Goal: Information Seeking & Learning: Check status

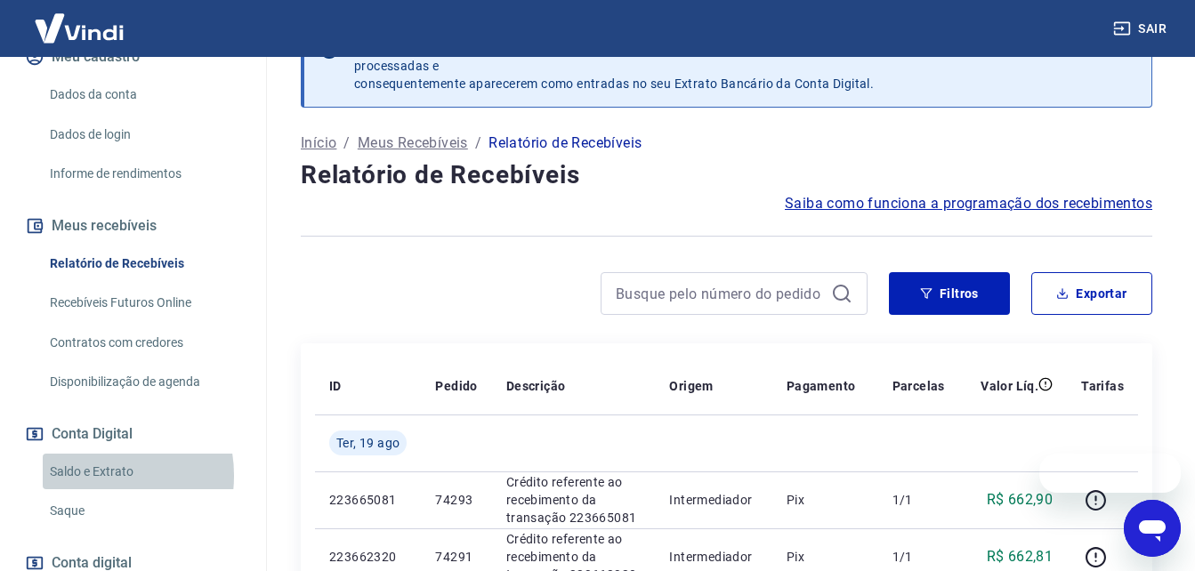
click at [95, 490] on link "Saldo e Extrato" at bounding box center [144, 472] width 202 height 36
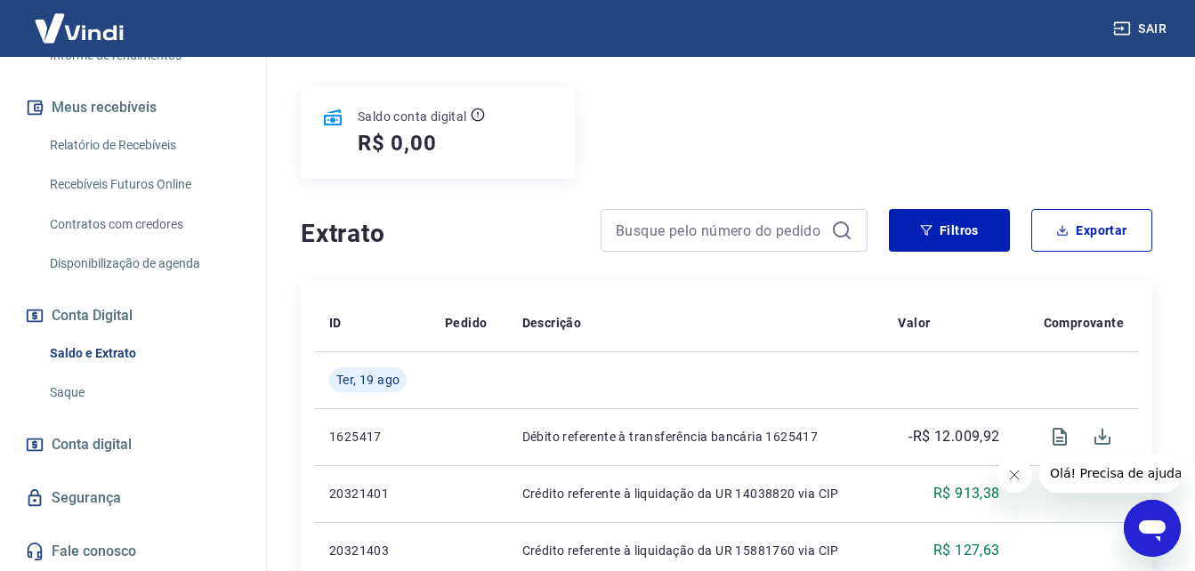
scroll to position [283, 0]
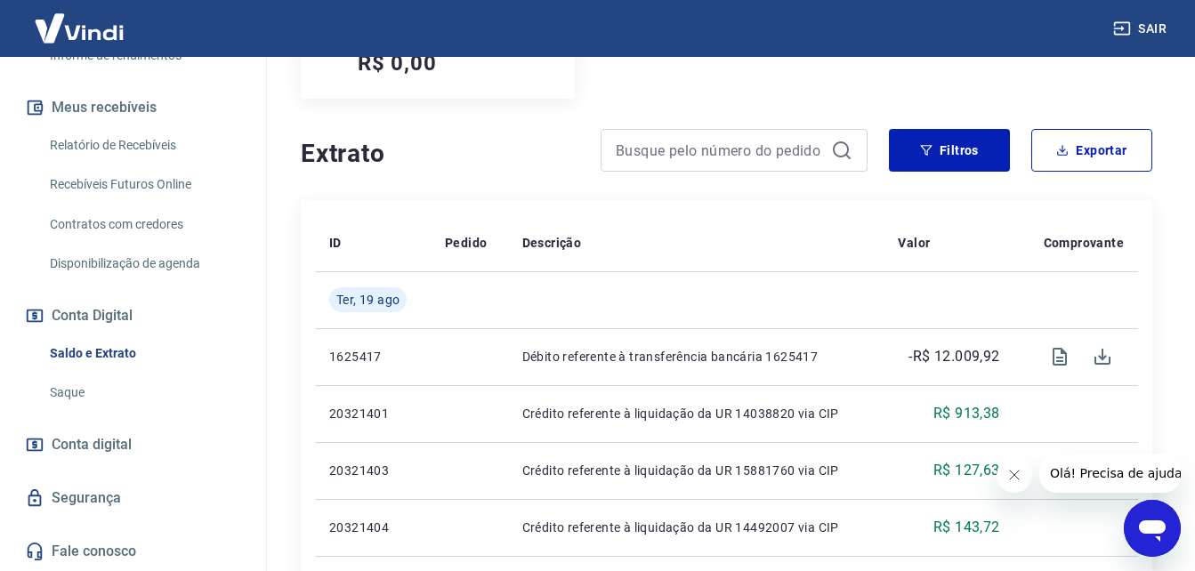
click at [71, 389] on link "Saque" at bounding box center [144, 393] width 202 height 36
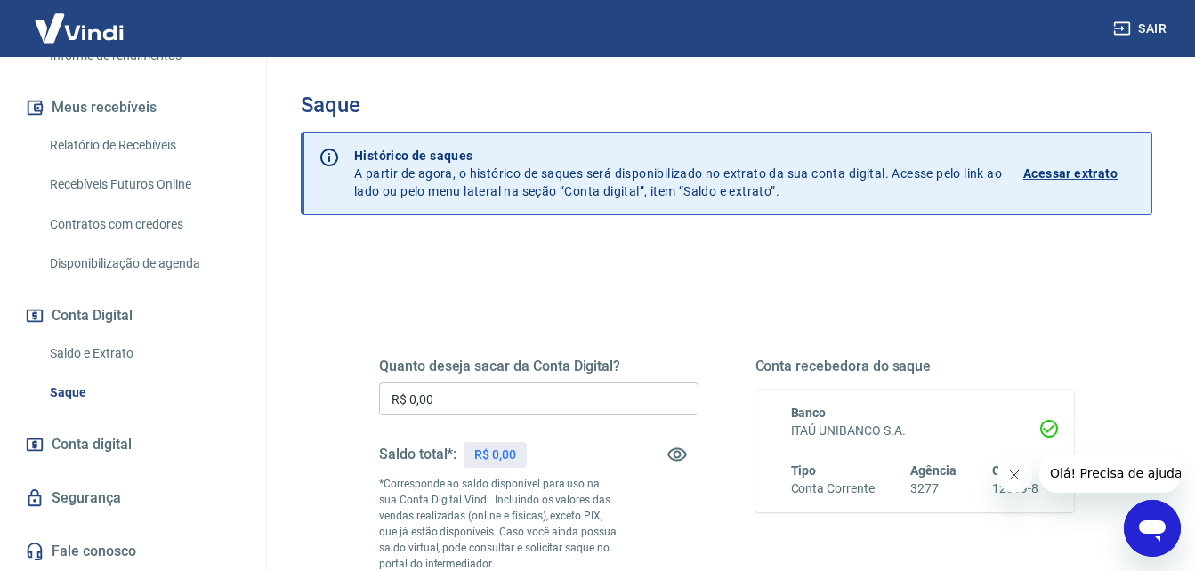
click at [1081, 171] on p "Acessar extrato" at bounding box center [1071, 174] width 94 height 18
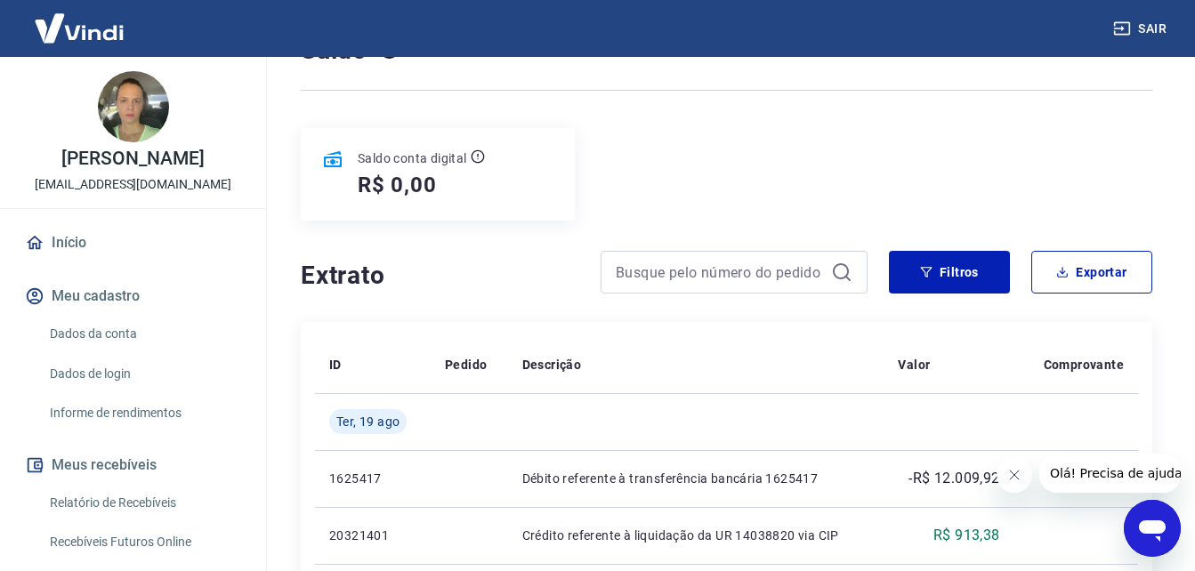
scroll to position [178, 0]
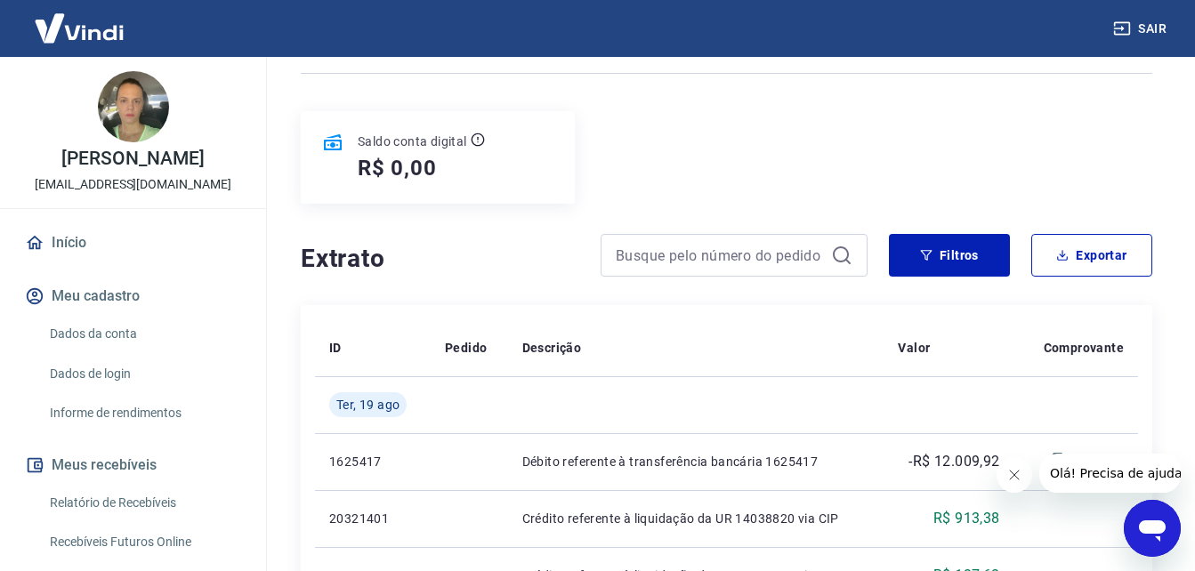
click at [1014, 478] on icon "Fechar mensagem da empresa" at bounding box center [1014, 475] width 14 height 14
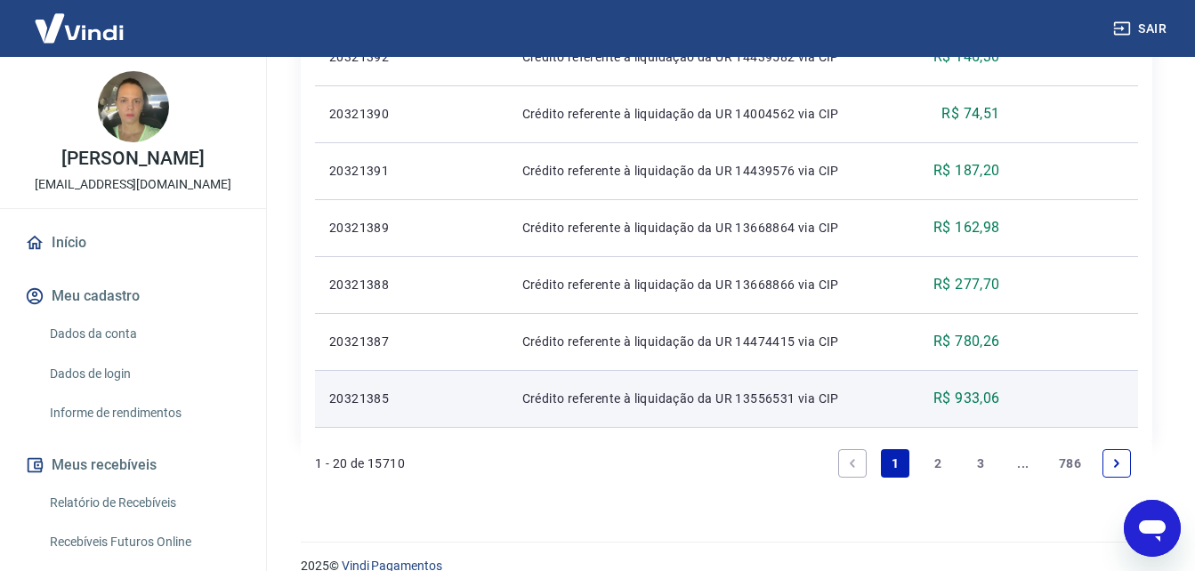
scroll to position [1349, 0]
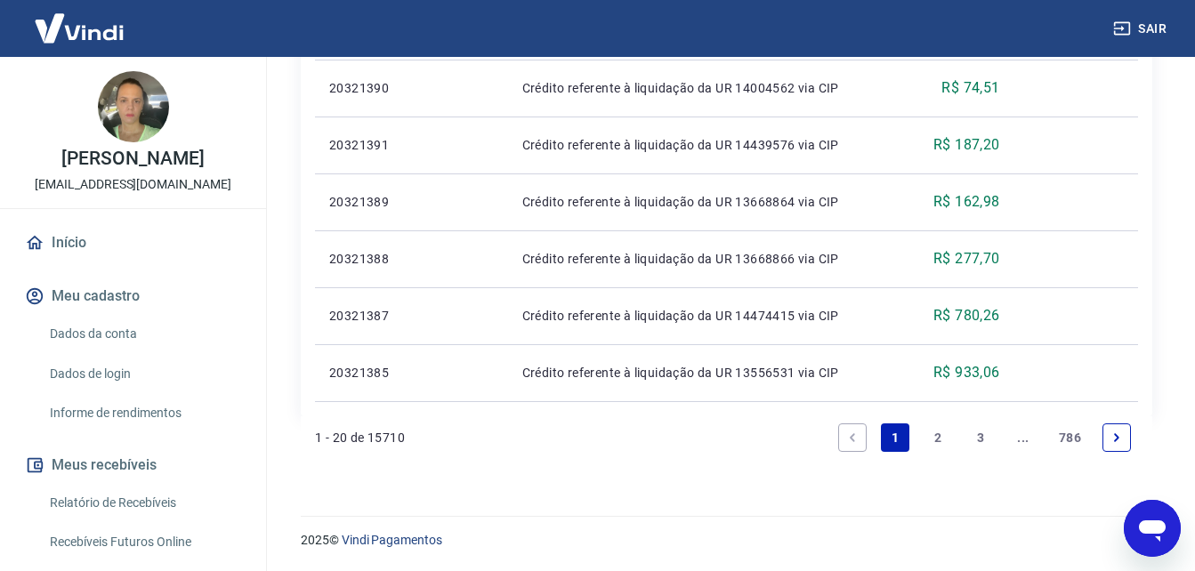
click at [941, 438] on link "2" at bounding box center [938, 438] width 28 height 28
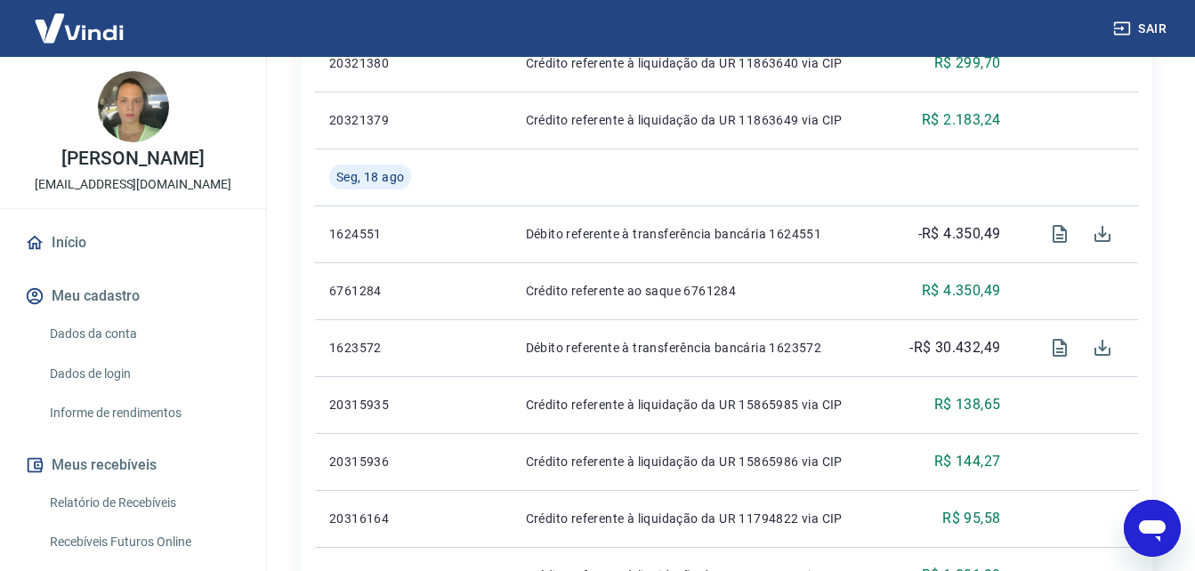
scroll to position [904, 0]
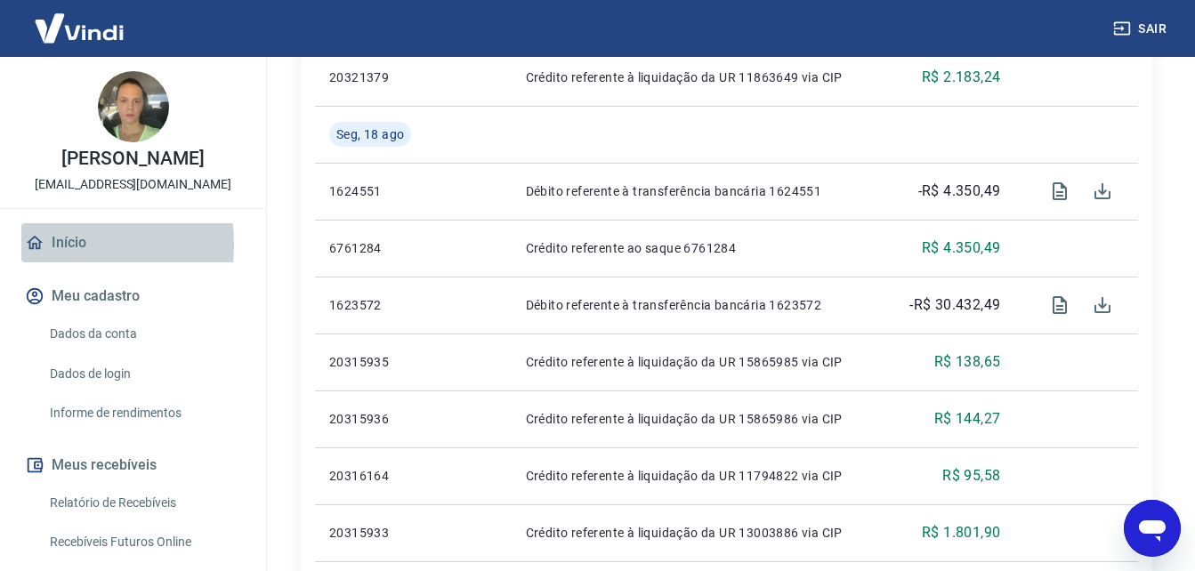
click at [55, 263] on link "Início" at bounding box center [132, 242] width 223 height 39
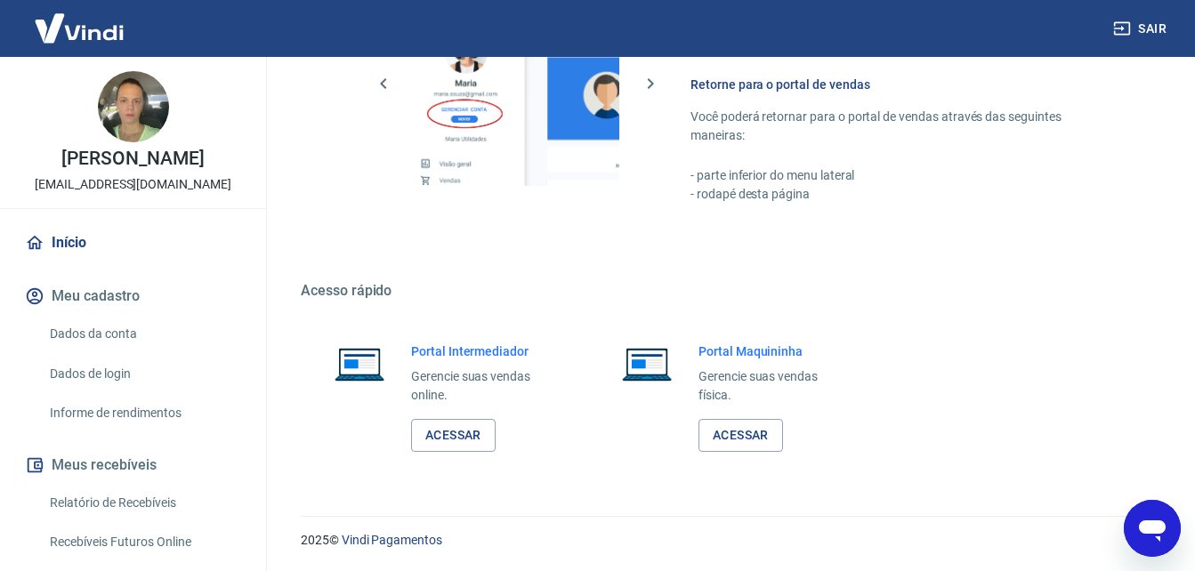
scroll to position [889, 0]
click at [456, 441] on link "Acessar" at bounding box center [453, 435] width 85 height 33
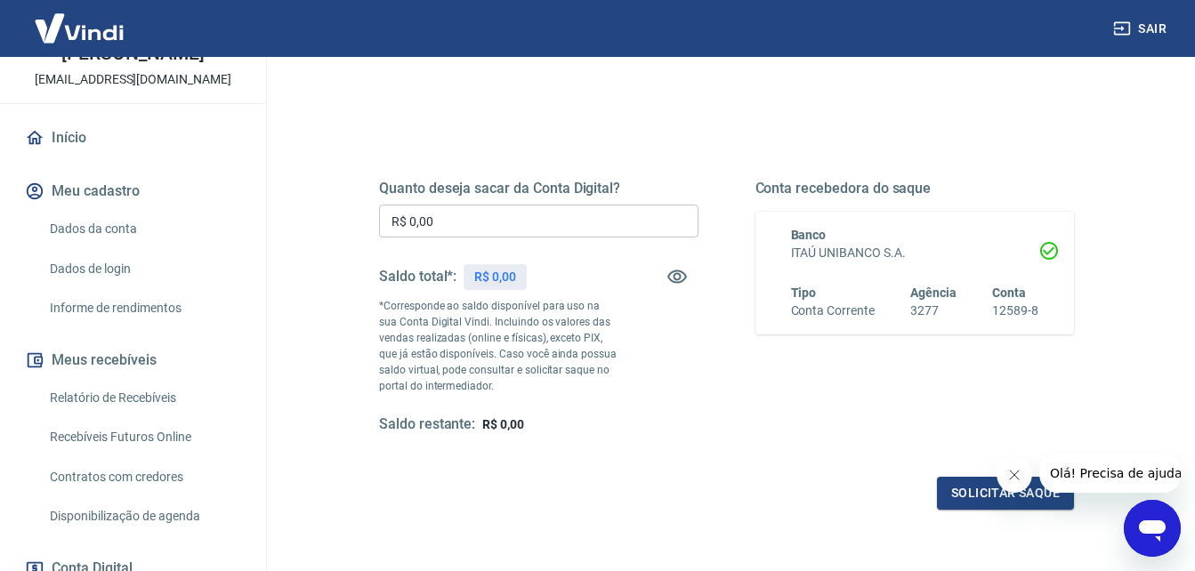
scroll to position [134, 0]
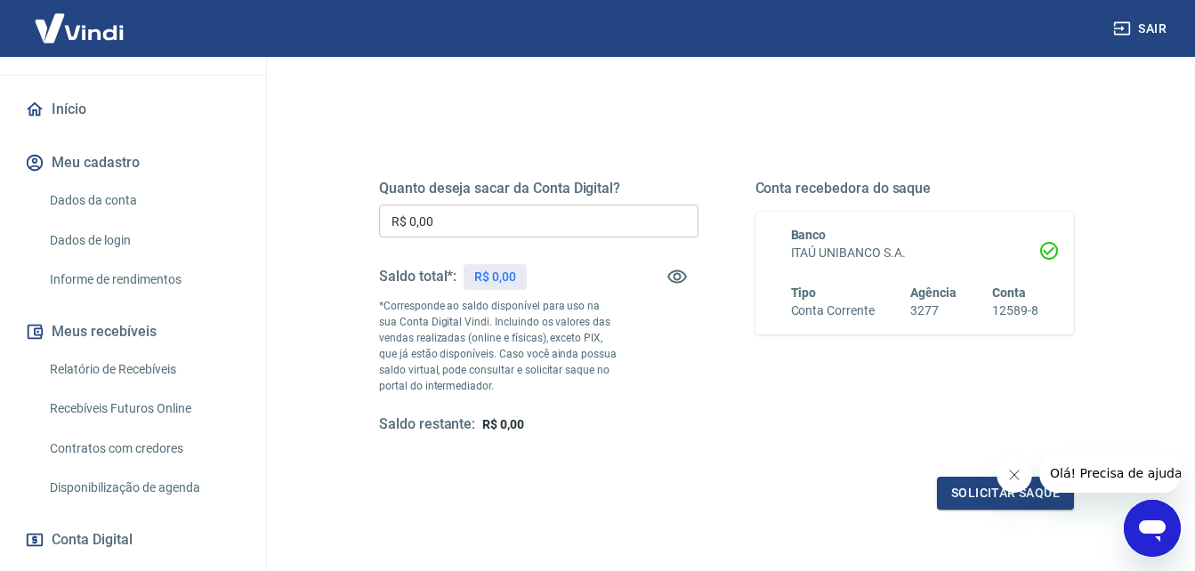
click at [1017, 472] on icon "Fechar mensagem da empresa" at bounding box center [1014, 475] width 14 height 14
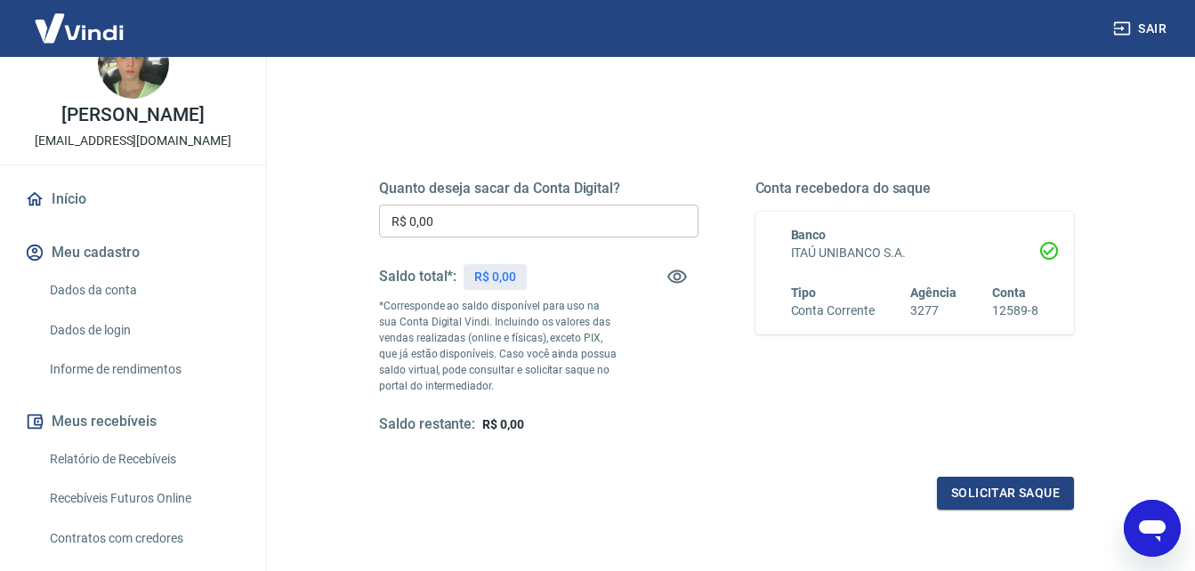
scroll to position [15, 0]
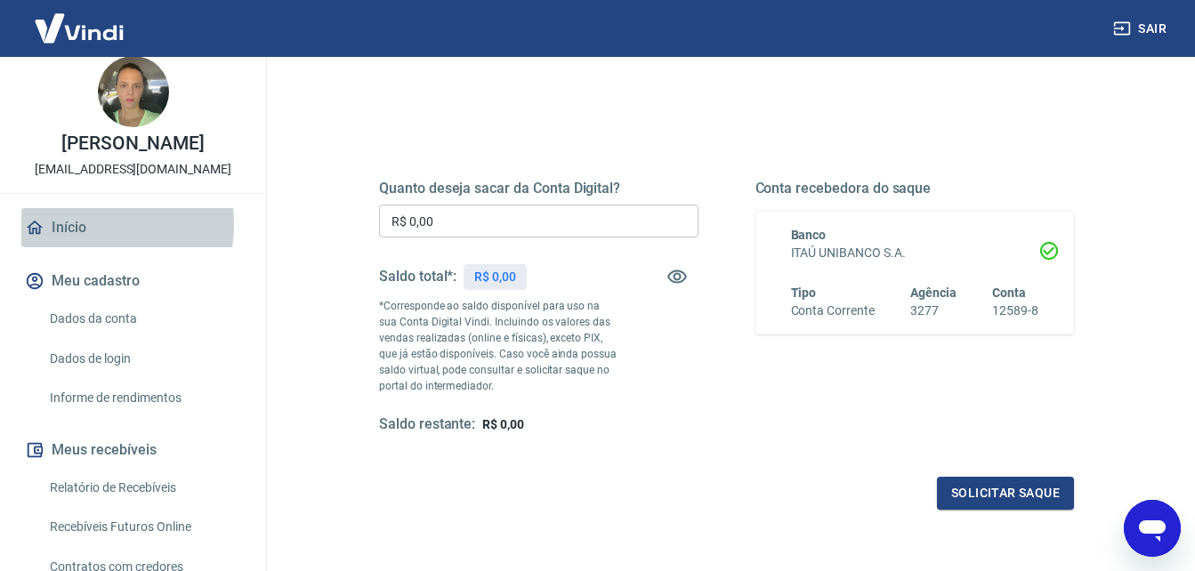
click at [77, 243] on link "Início" at bounding box center [132, 227] width 223 height 39
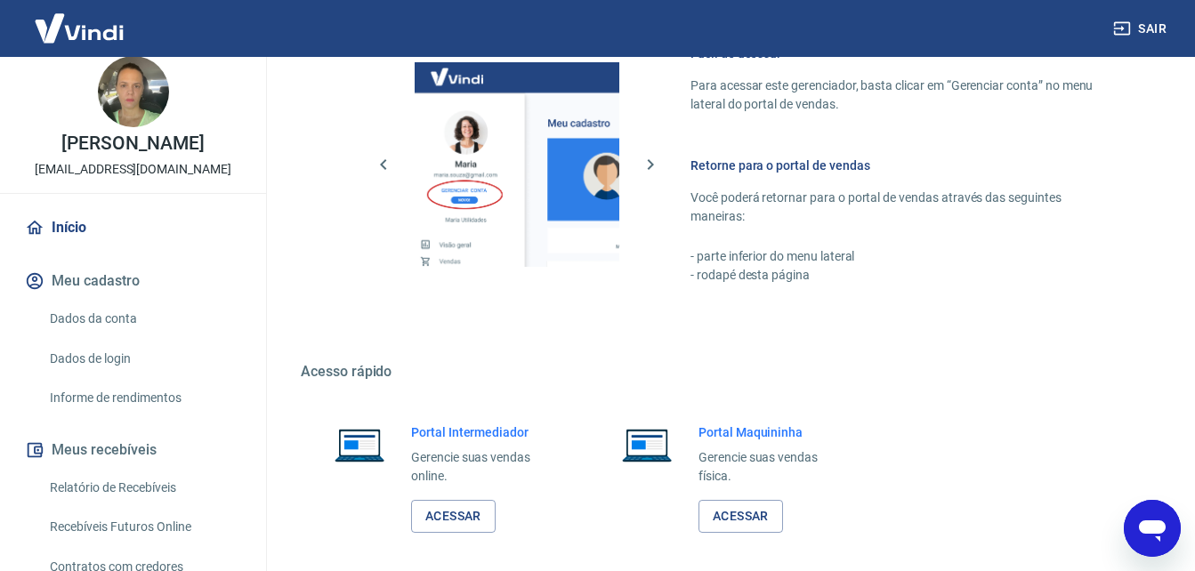
scroll to position [889, 0]
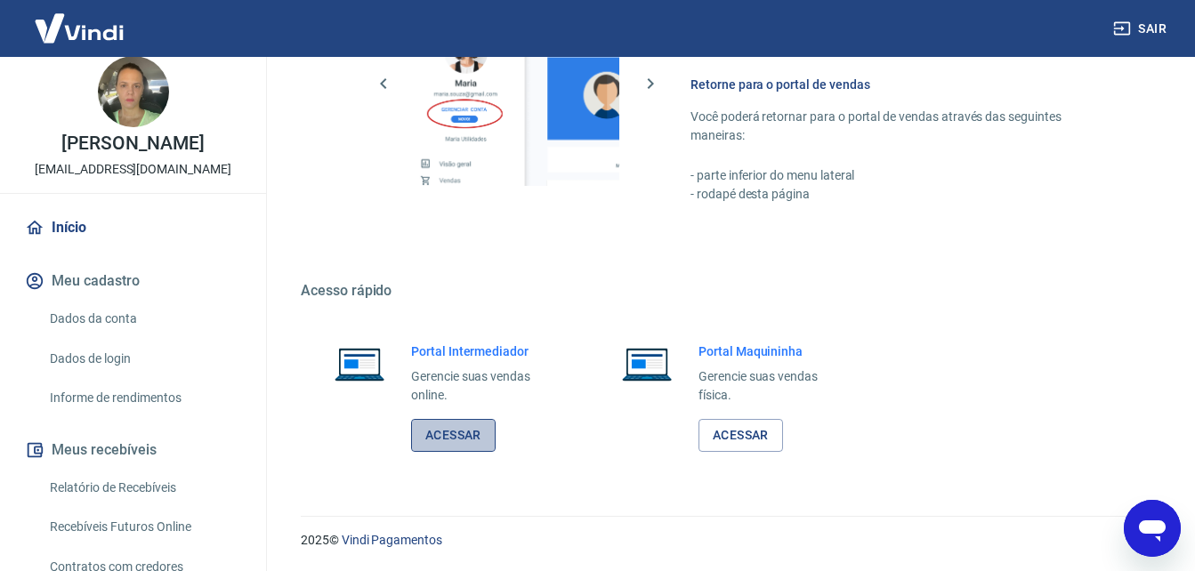
click at [465, 427] on link "Acessar" at bounding box center [453, 435] width 85 height 33
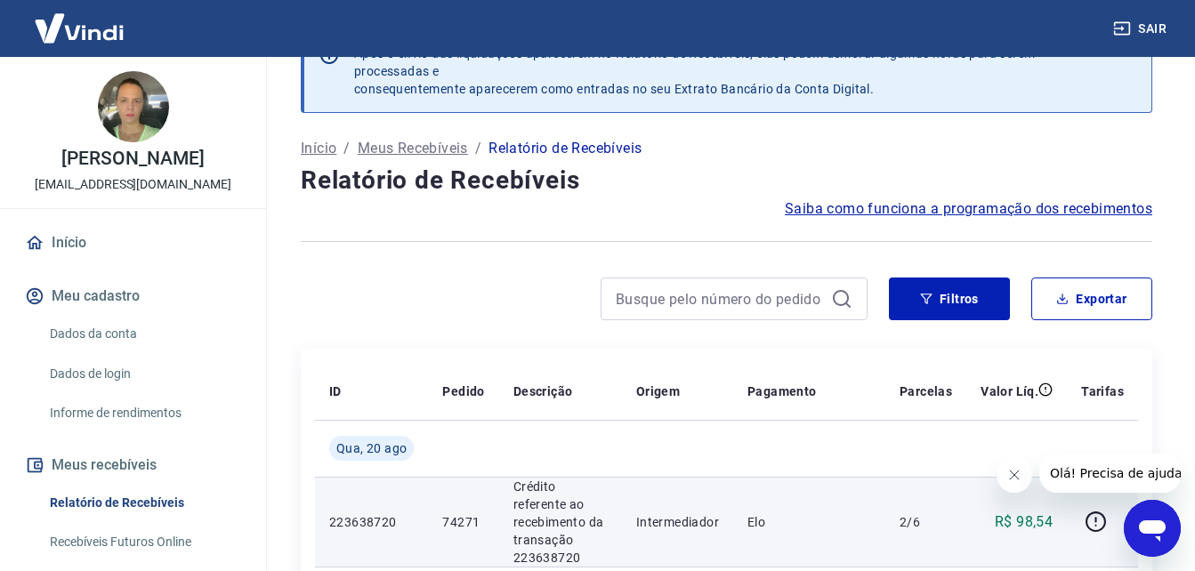
scroll to position [89, 0]
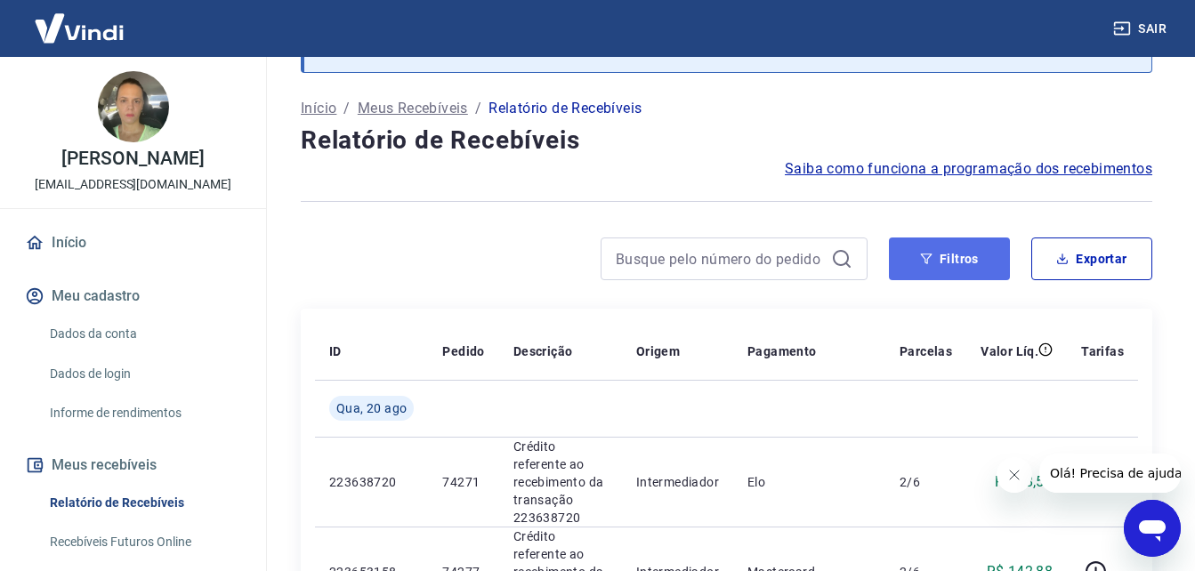
click at [963, 266] on button "Filtros" at bounding box center [949, 259] width 121 height 43
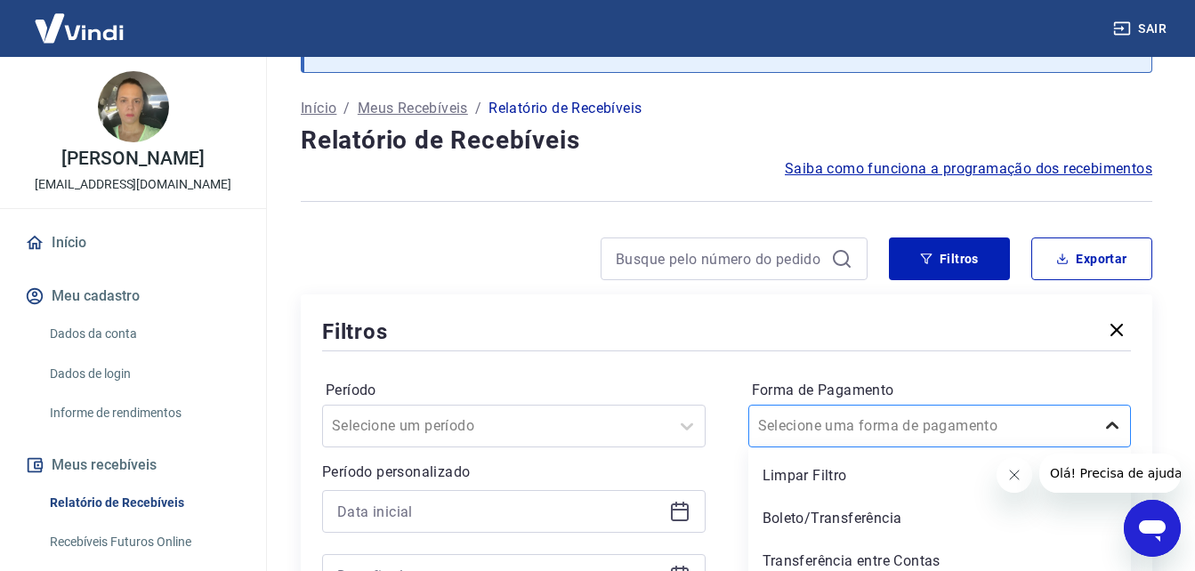
scroll to position [186, 0]
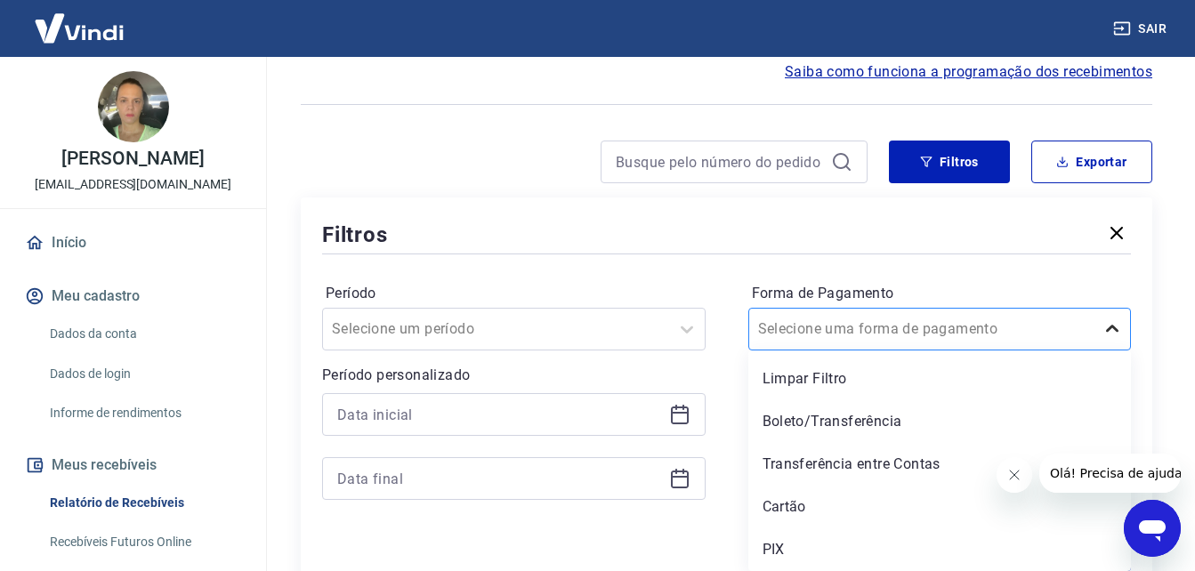
click at [1120, 351] on div "option Boleto/Transferência focused, 2 of 5. 5 results available. Use Up and Do…" at bounding box center [941, 329] width 384 height 43
click at [910, 417] on div "Boleto/Transferência" at bounding box center [941, 422] width 384 height 36
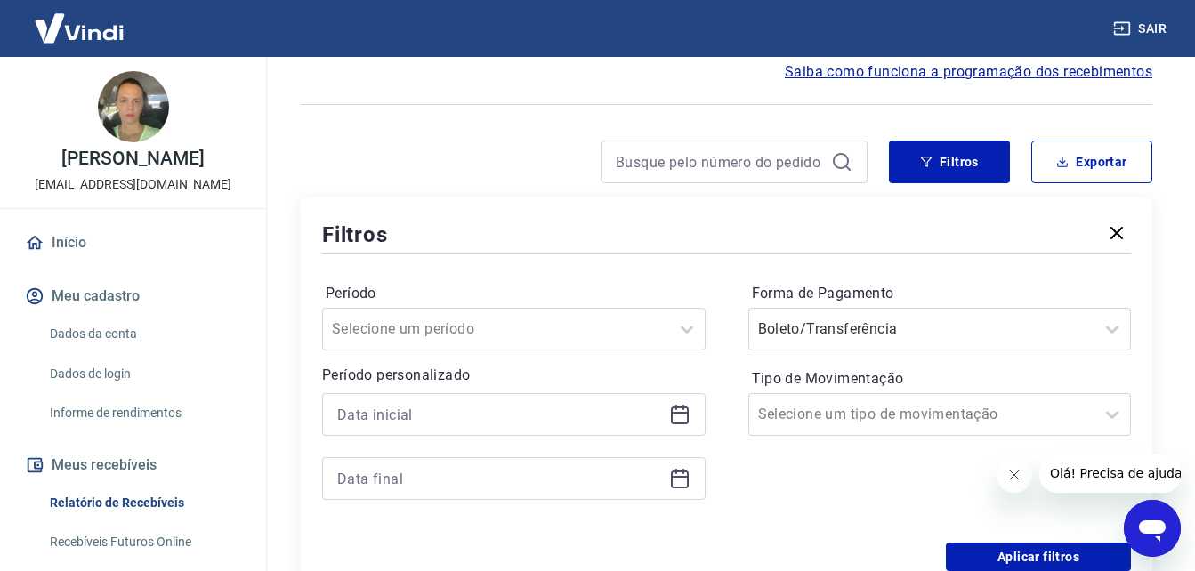
click at [1012, 470] on icon "Fechar mensagem da empresa" at bounding box center [1014, 475] width 14 height 14
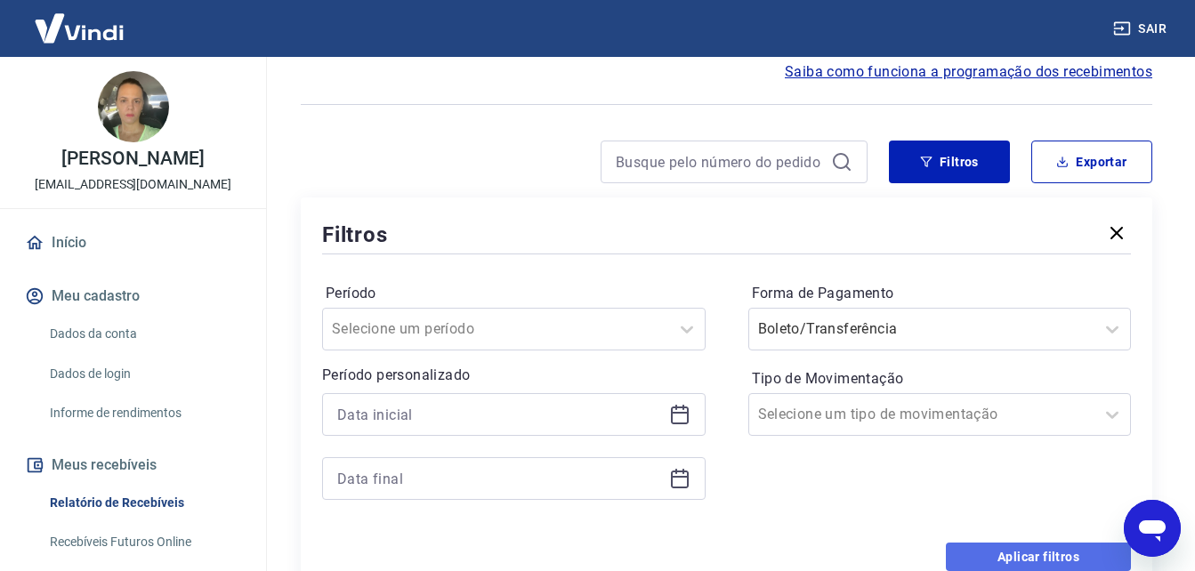
click at [1041, 554] on button "Aplicar filtros" at bounding box center [1038, 557] width 185 height 28
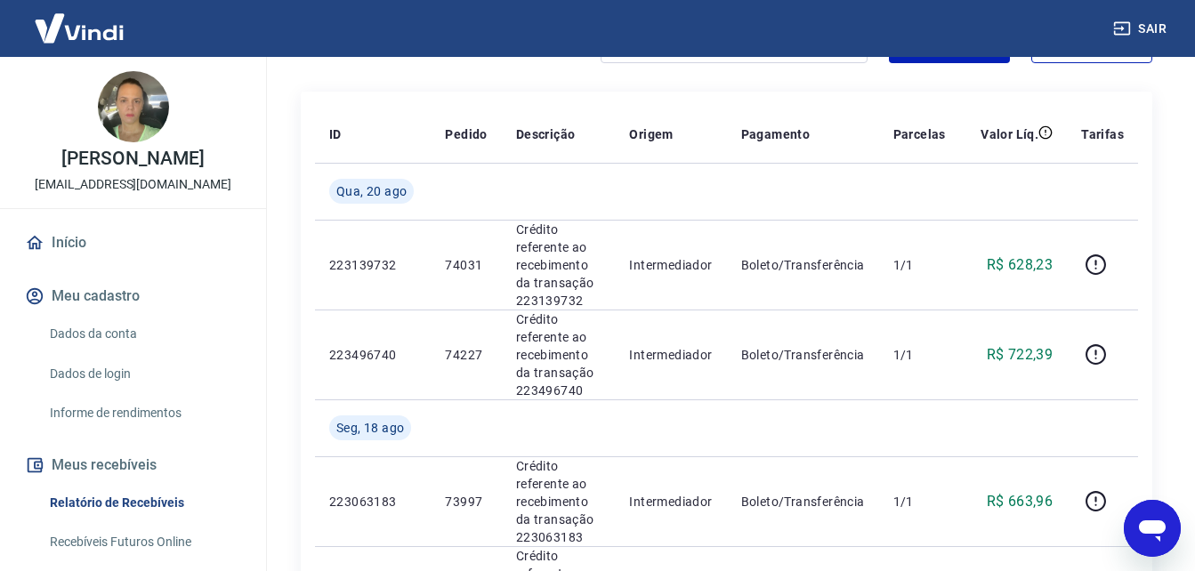
scroll to position [275, 0]
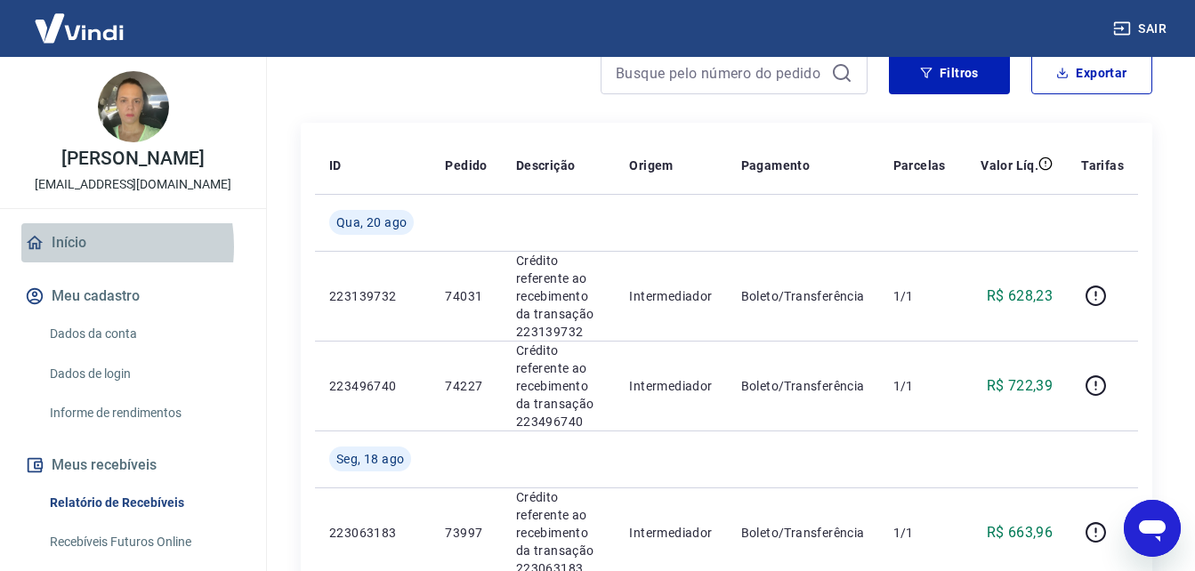
click at [69, 263] on link "Início" at bounding box center [132, 242] width 223 height 39
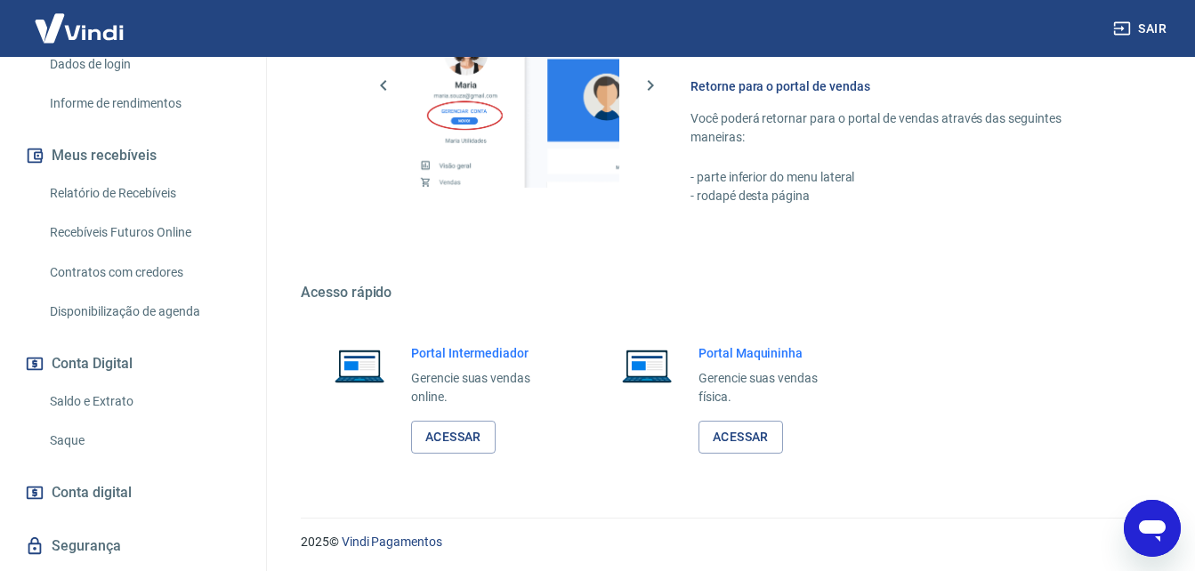
scroll to position [889, 0]
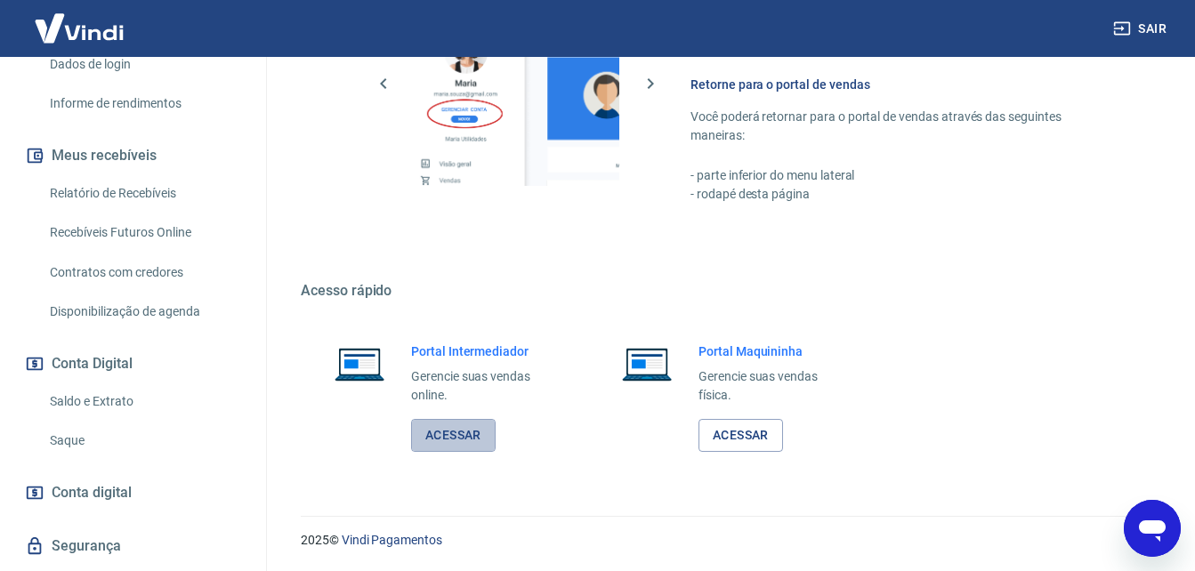
click at [444, 444] on link "Acessar" at bounding box center [453, 435] width 85 height 33
